Goal: Check status: Check status

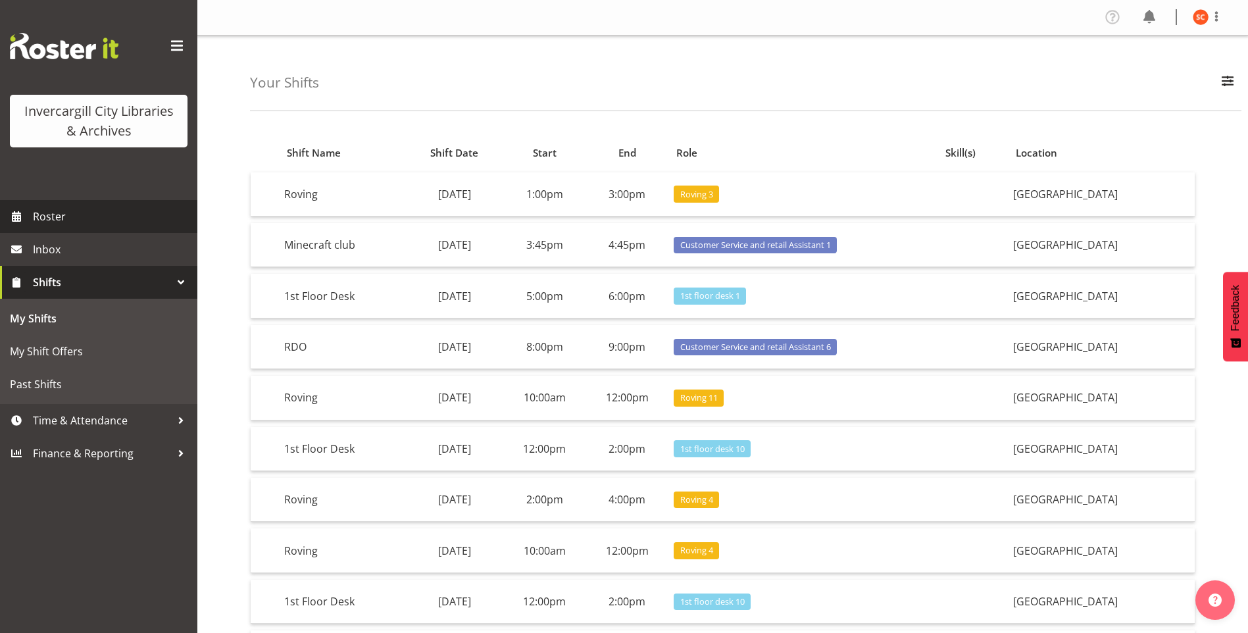
click at [45, 214] on span "Roster" at bounding box center [112, 217] width 158 height 20
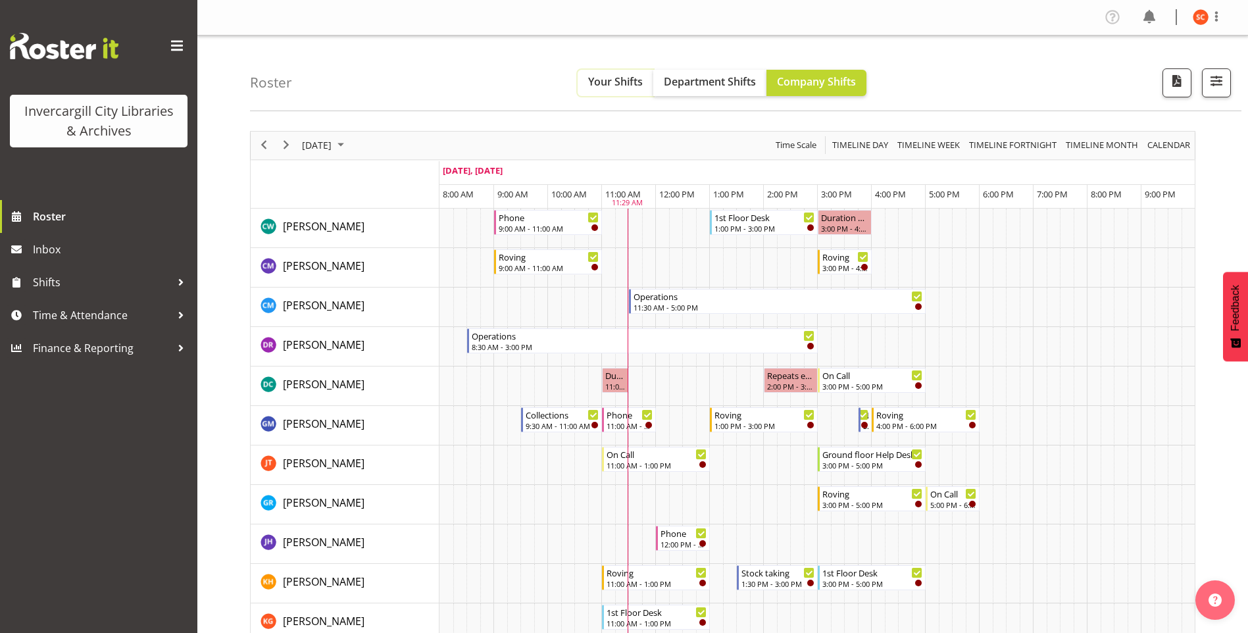
click at [639, 93] on button "Your Shifts" at bounding box center [615, 83] width 76 height 26
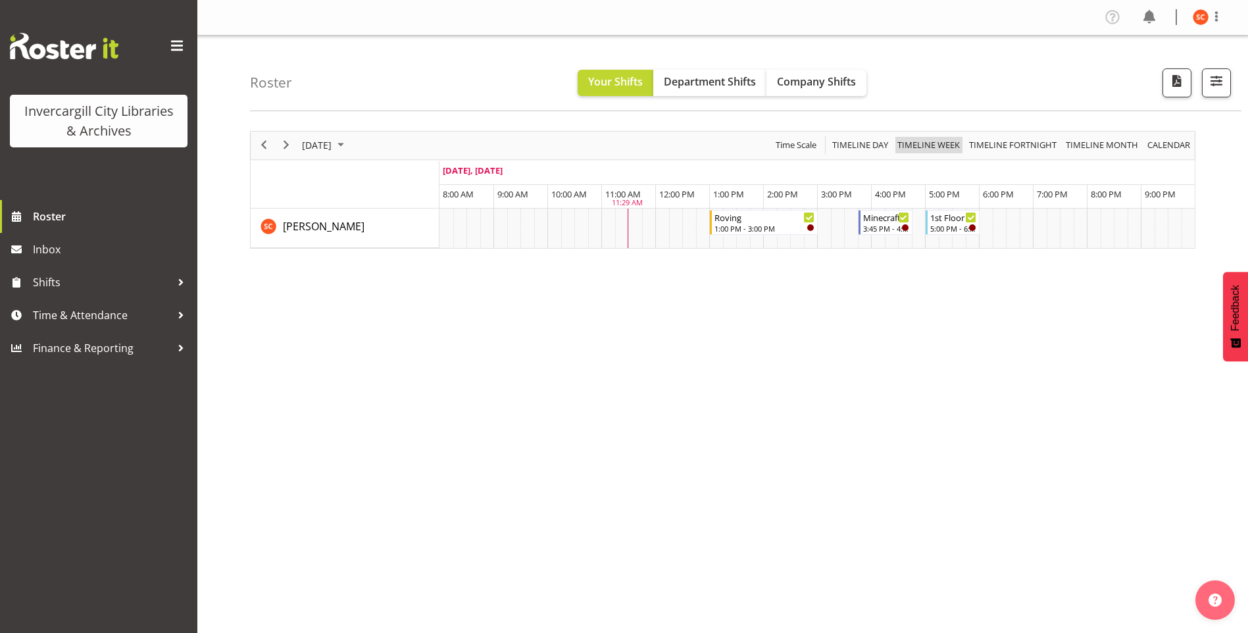
click at [944, 151] on span "Timeline Week" at bounding box center [928, 145] width 65 height 16
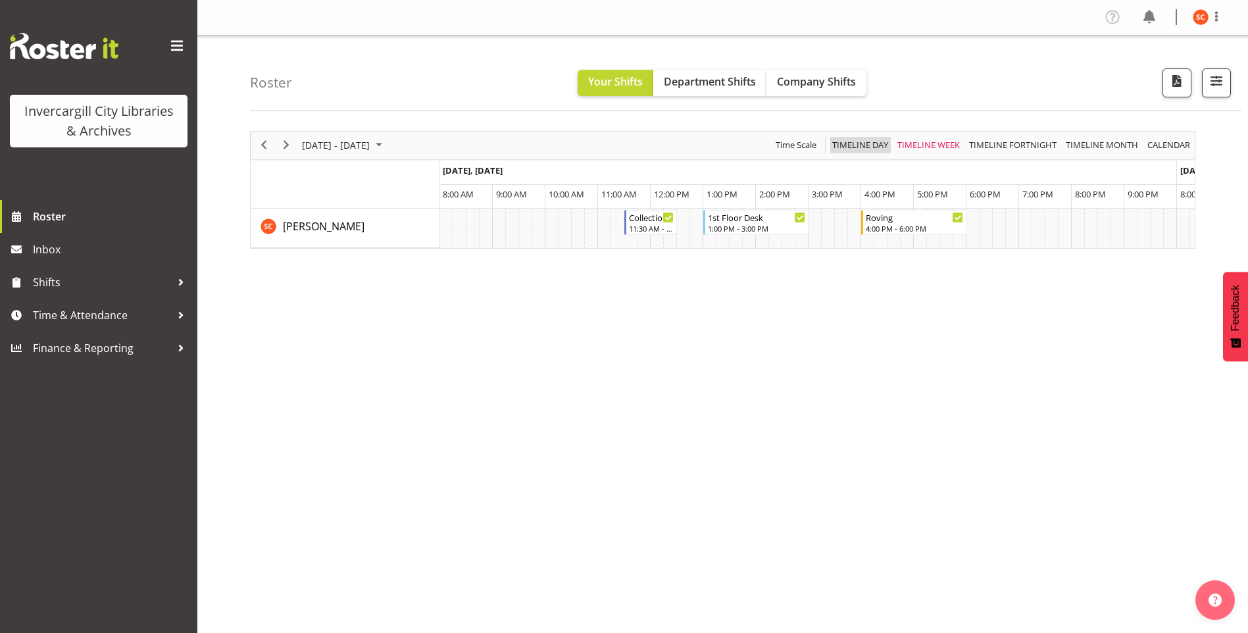
click at [867, 145] on span "Timeline Day" at bounding box center [860, 145] width 59 height 16
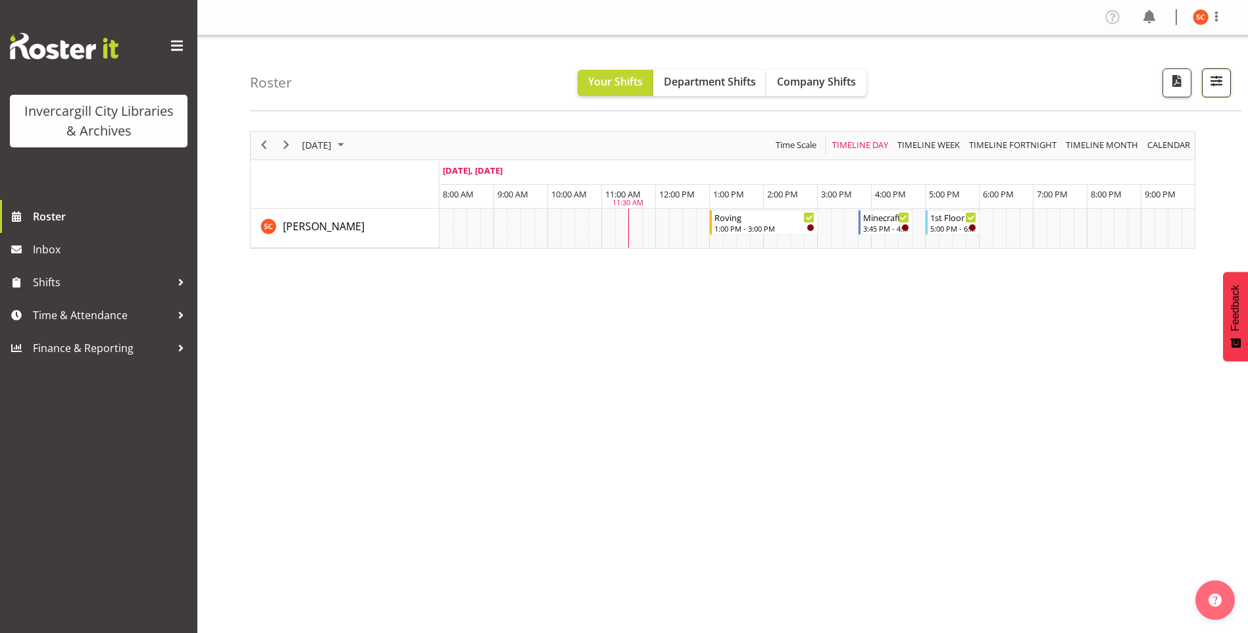
click at [1223, 84] on span "button" at bounding box center [1215, 80] width 17 height 17
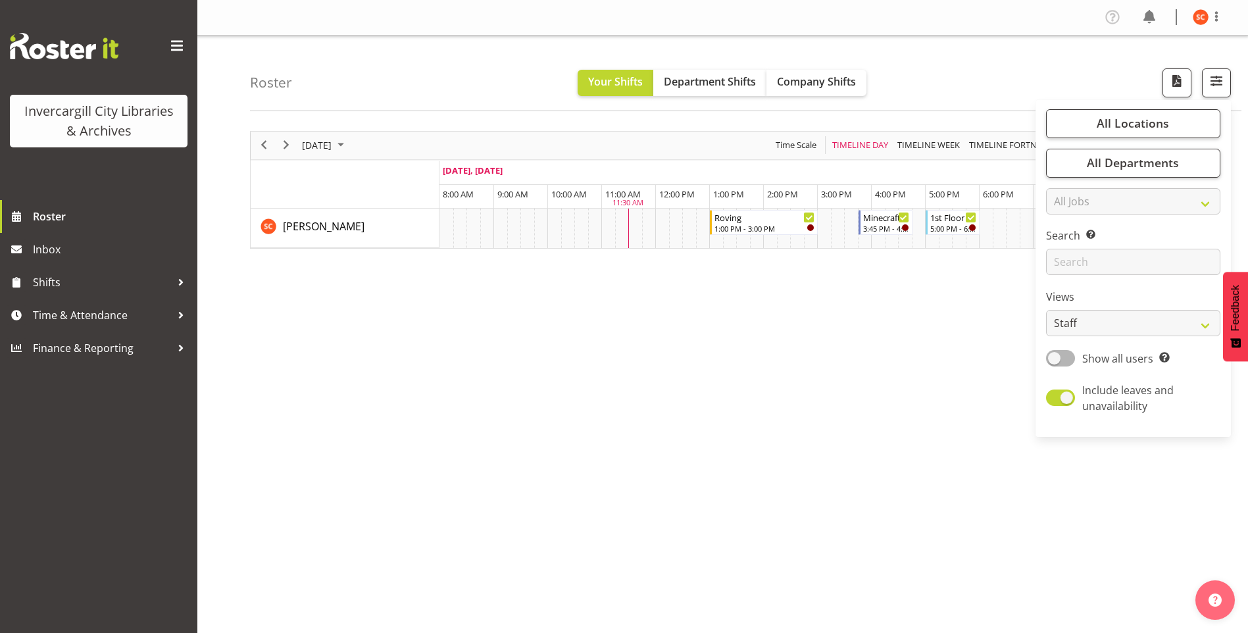
click at [938, 350] on div "September 18, 2025 Today Timeline Day Timeline Week Timeline Fortnight Timeline…" at bounding box center [749, 384] width 998 height 526
